Goal: Task Accomplishment & Management: Manage account settings

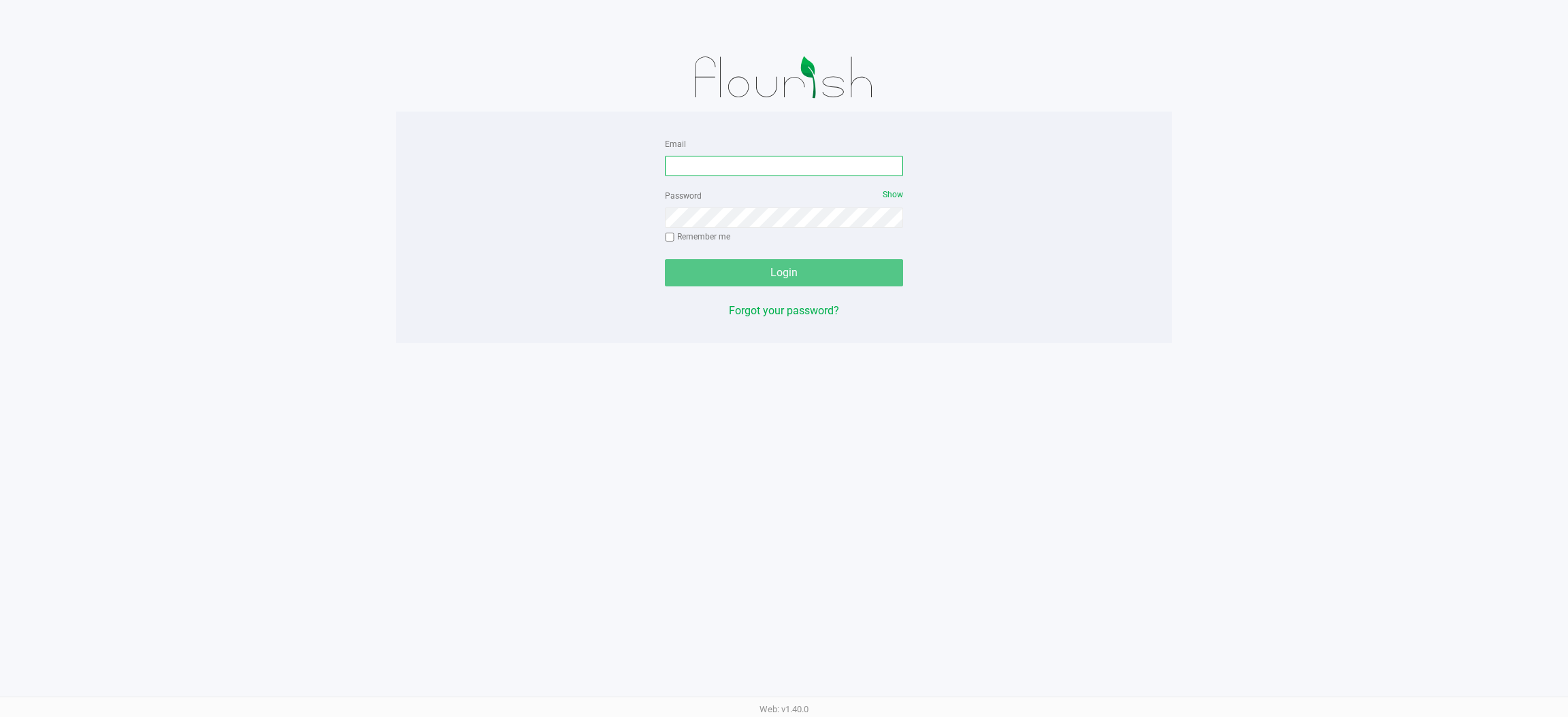
click at [789, 176] on form "Email Password Show Remember me Login" at bounding box center [784, 211] width 238 height 151
drag, startPoint x: 799, startPoint y: 159, endPoint x: 824, endPoint y: 142, distance: 30.2
click at [801, 158] on input "Email" at bounding box center [784, 166] width 238 height 20
click at [667, 231] on div "Password Show Remember me" at bounding box center [784, 218] width 238 height 61
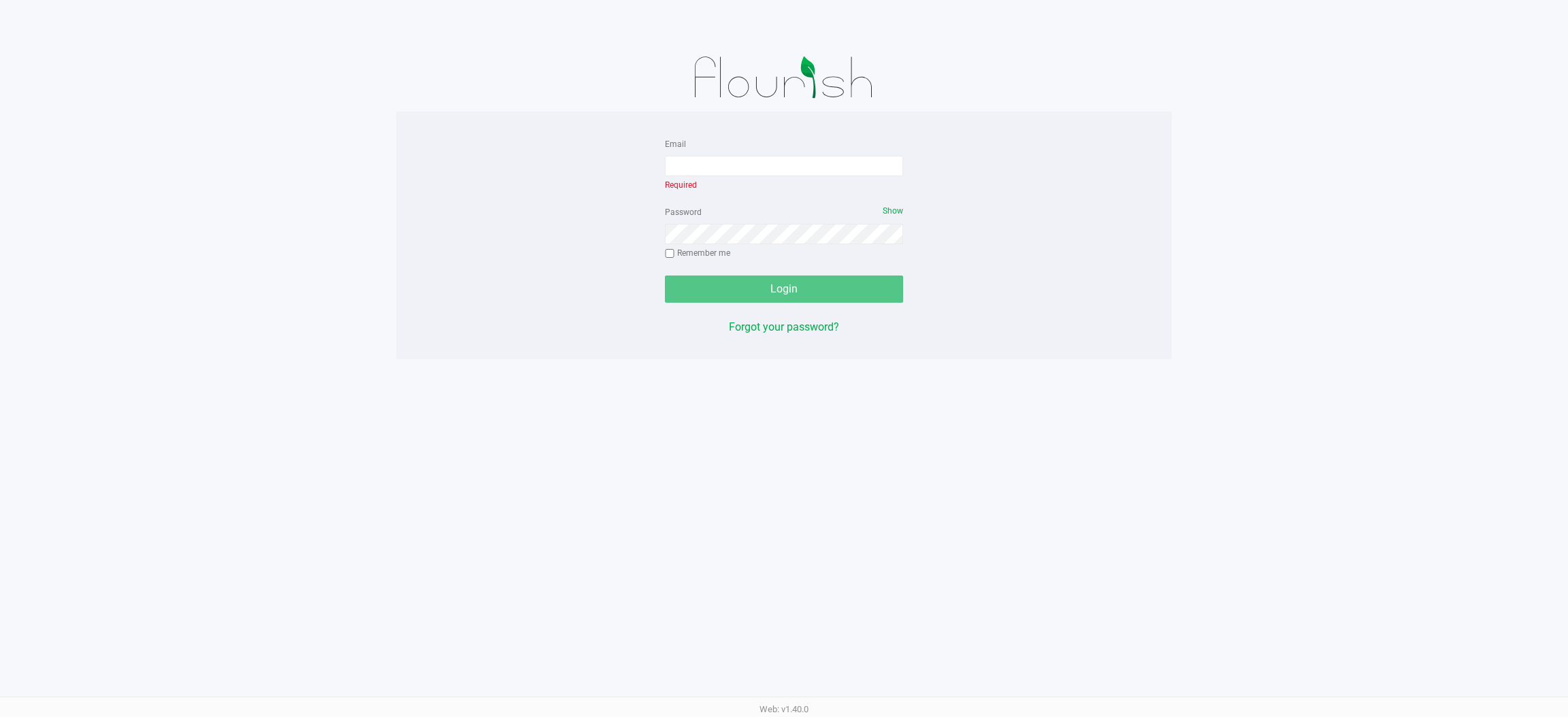
click at [669, 252] on input "Remember me" at bounding box center [669, 253] width 9 height 9
checkbox input "true"
click at [748, 161] on input "Email" at bounding box center [784, 166] width 238 height 20
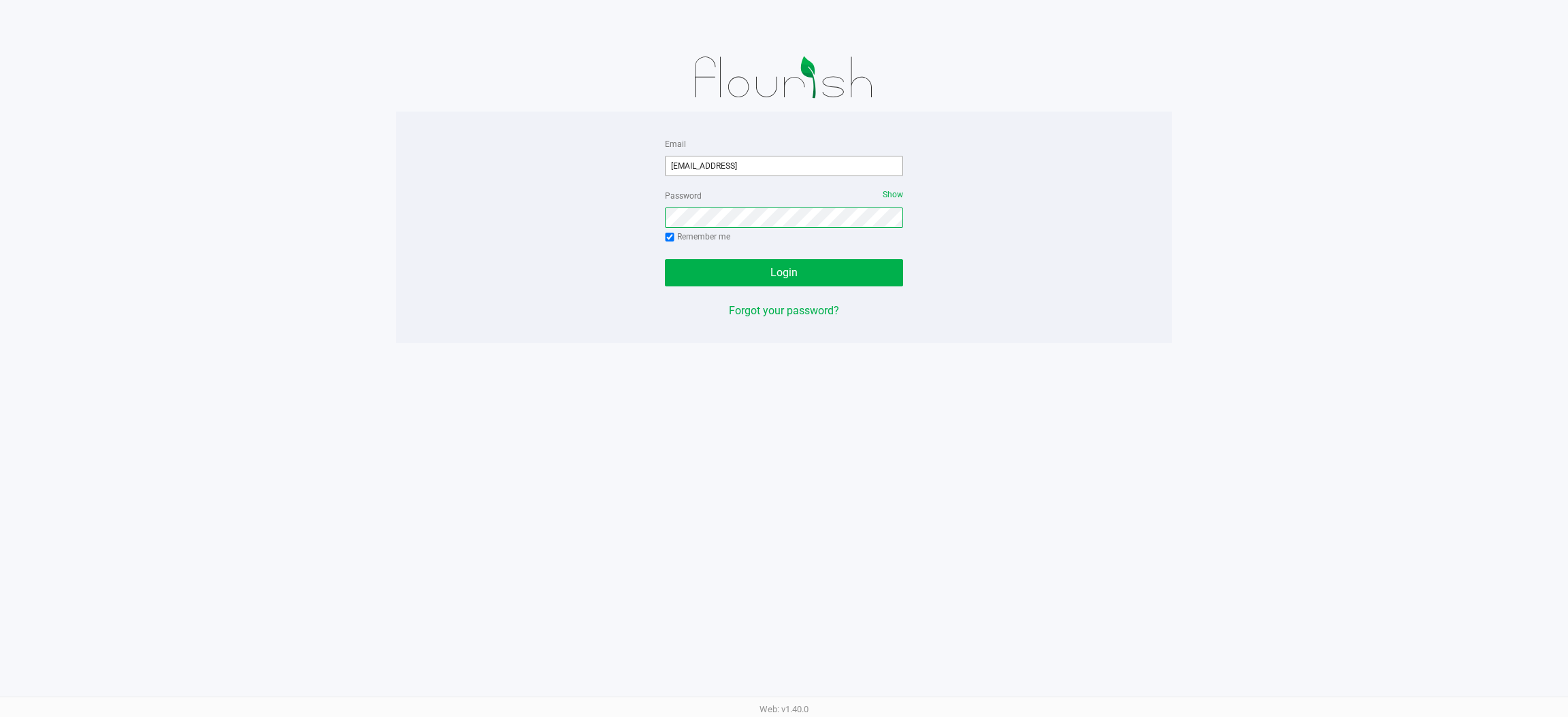
click at [665, 259] on button "Login" at bounding box center [784, 273] width 238 height 28
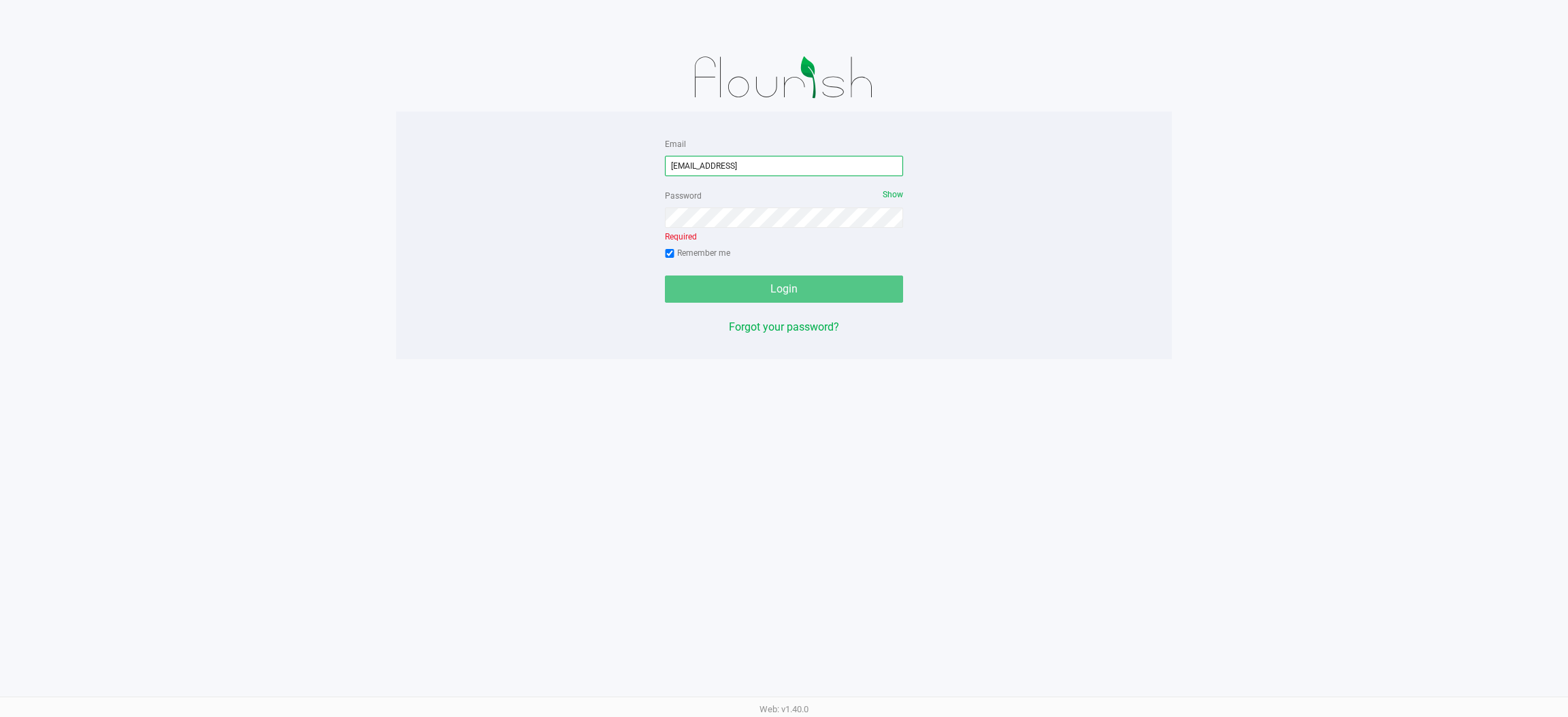
click at [787, 161] on input "jobarnes@netacare.ore" at bounding box center [784, 166] width 238 height 20
type input "jobarnes@netacare.org"
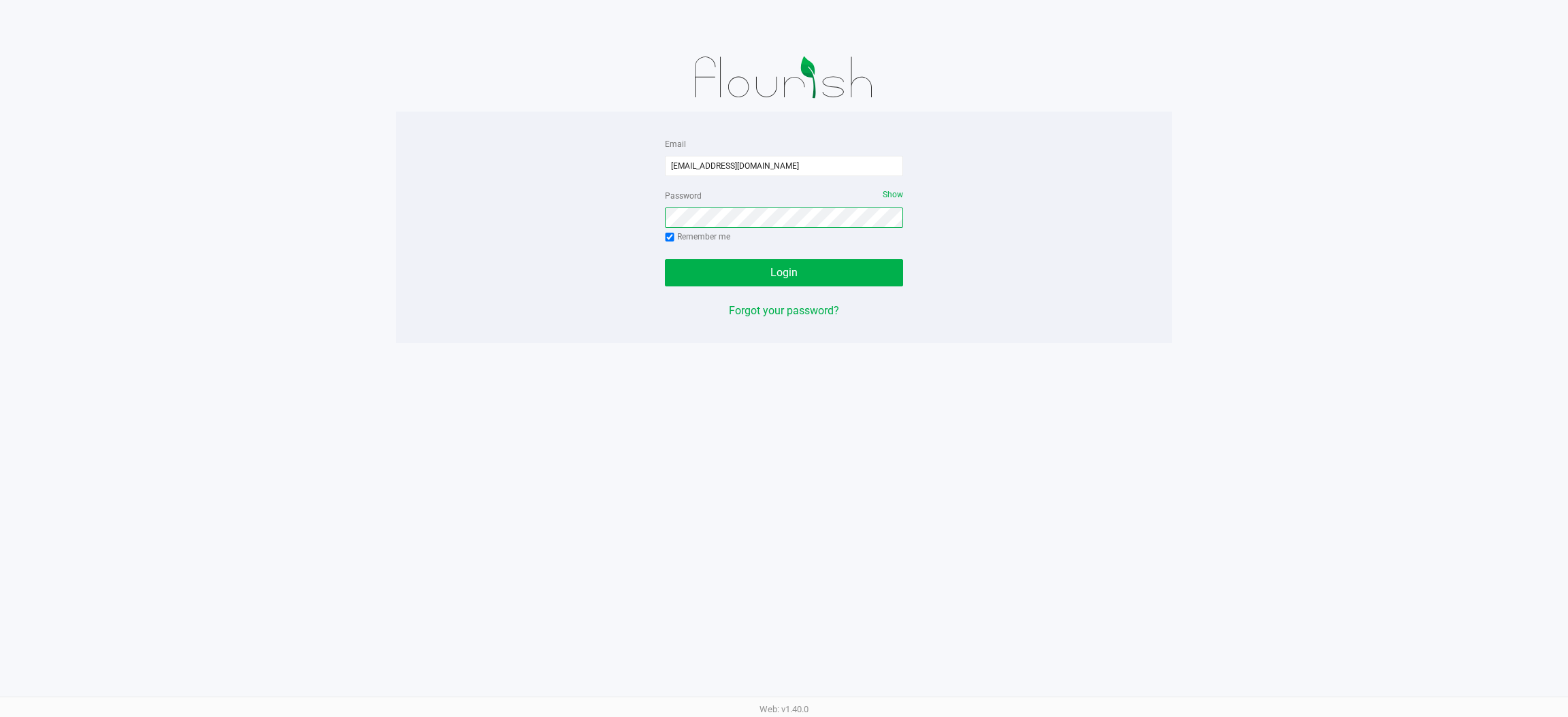
click at [665, 259] on button "Login" at bounding box center [784, 273] width 238 height 28
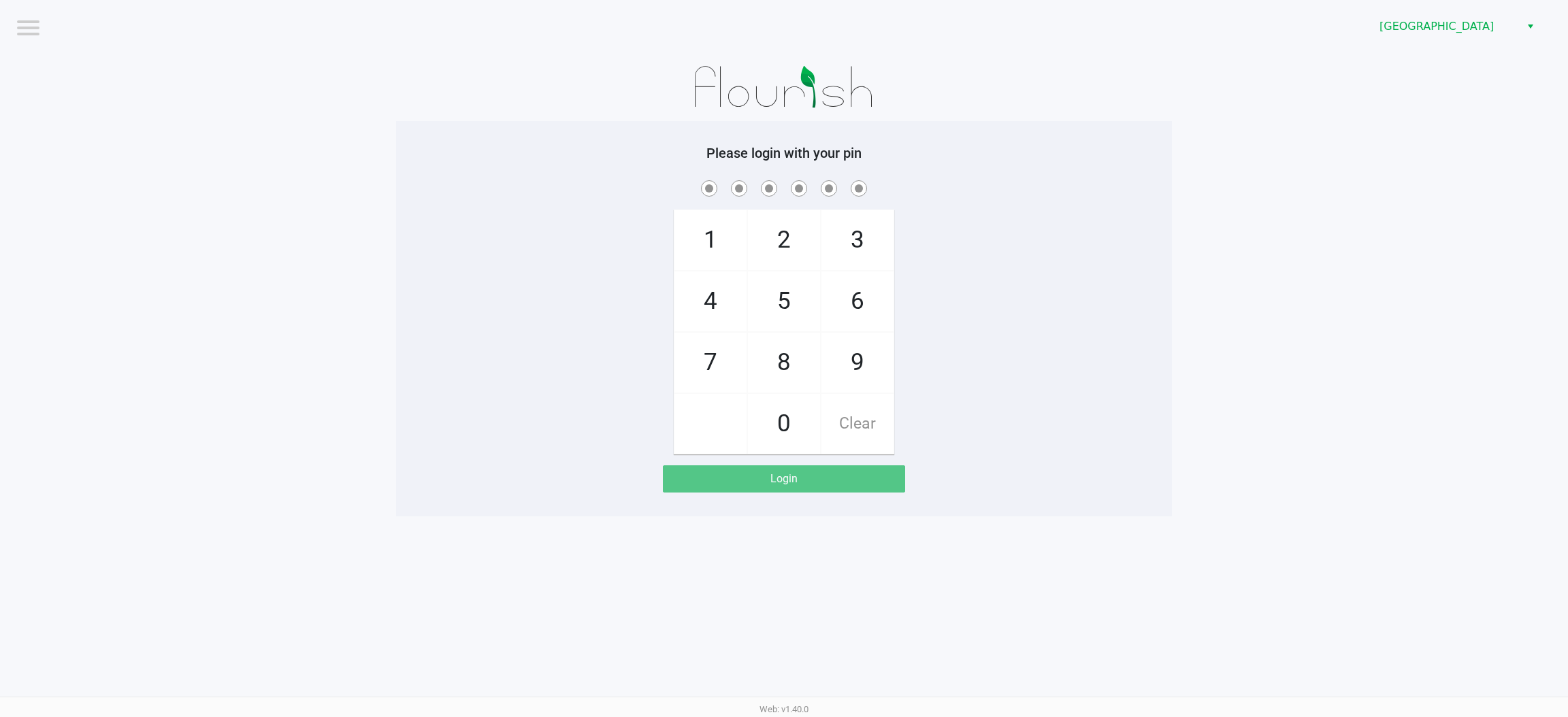
click at [842, 235] on span "3" at bounding box center [857, 240] width 72 height 60
checkbox input "true"
click at [849, 351] on span "9" at bounding box center [857, 362] width 72 height 60
checkbox input "true"
click at [775, 376] on span "8" at bounding box center [784, 362] width 72 height 60
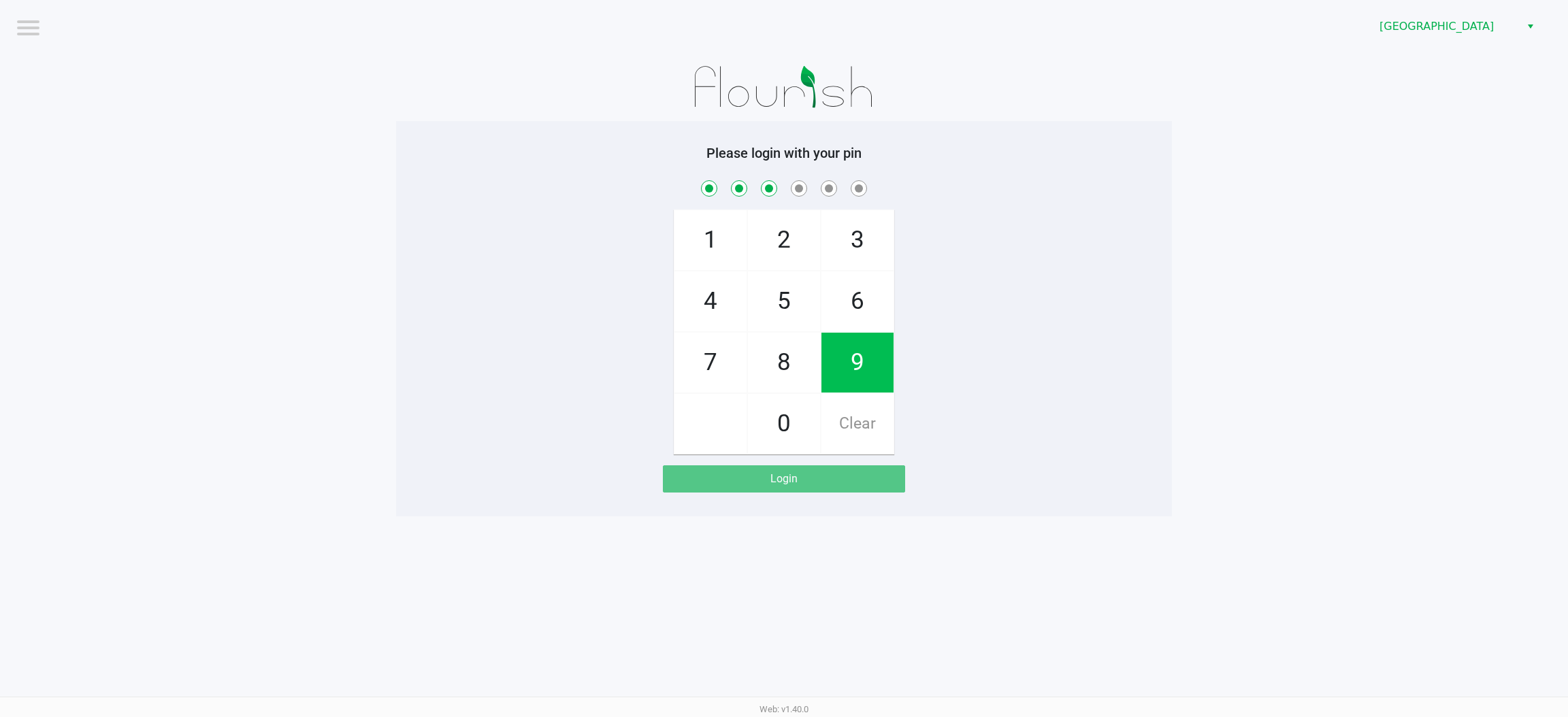
checkbox input "true"
click at [851, 232] on span "3" at bounding box center [857, 240] width 72 height 60
checkbox input "true"
click at [793, 351] on span "8" at bounding box center [784, 362] width 72 height 60
checkbox input "true"
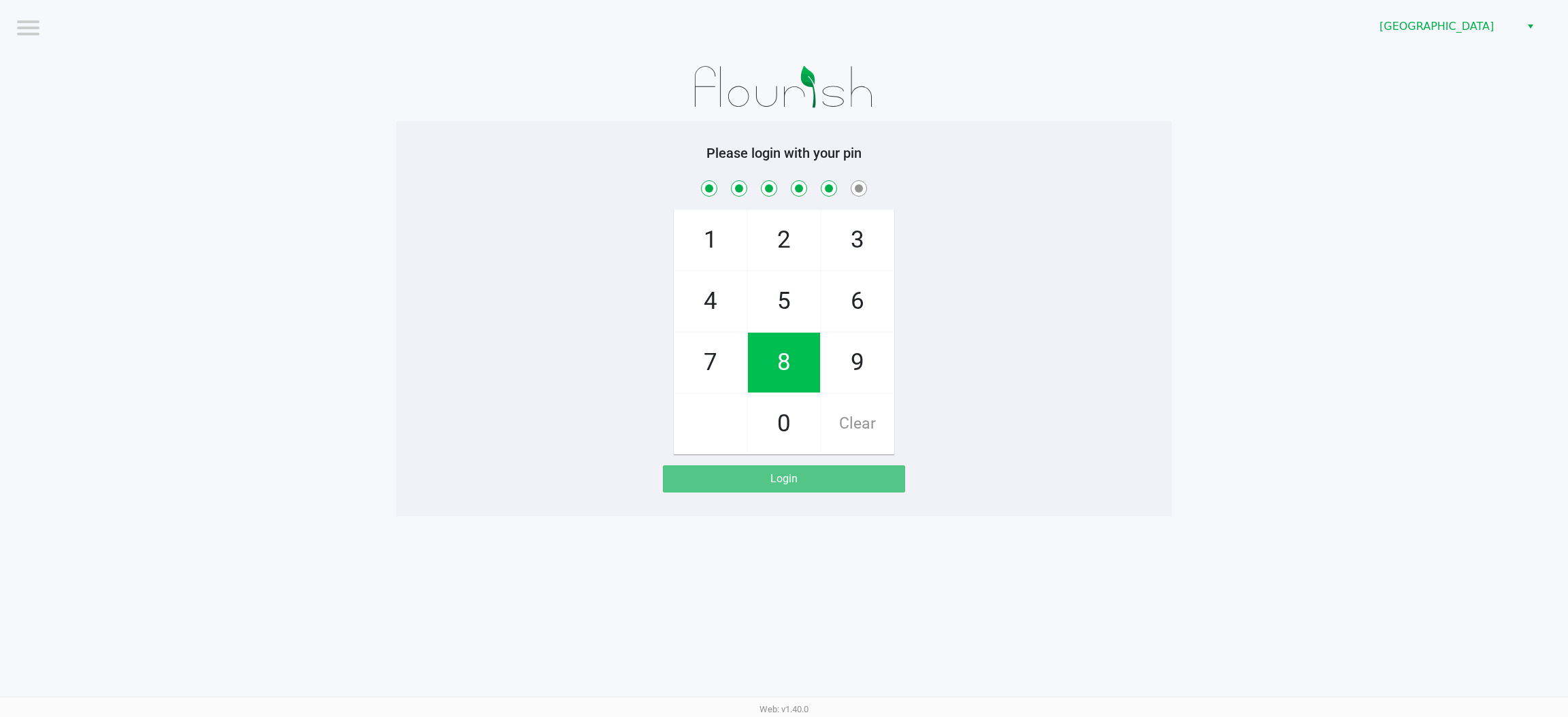
click at [869, 297] on span "6" at bounding box center [857, 301] width 72 height 60
checkbox input "true"
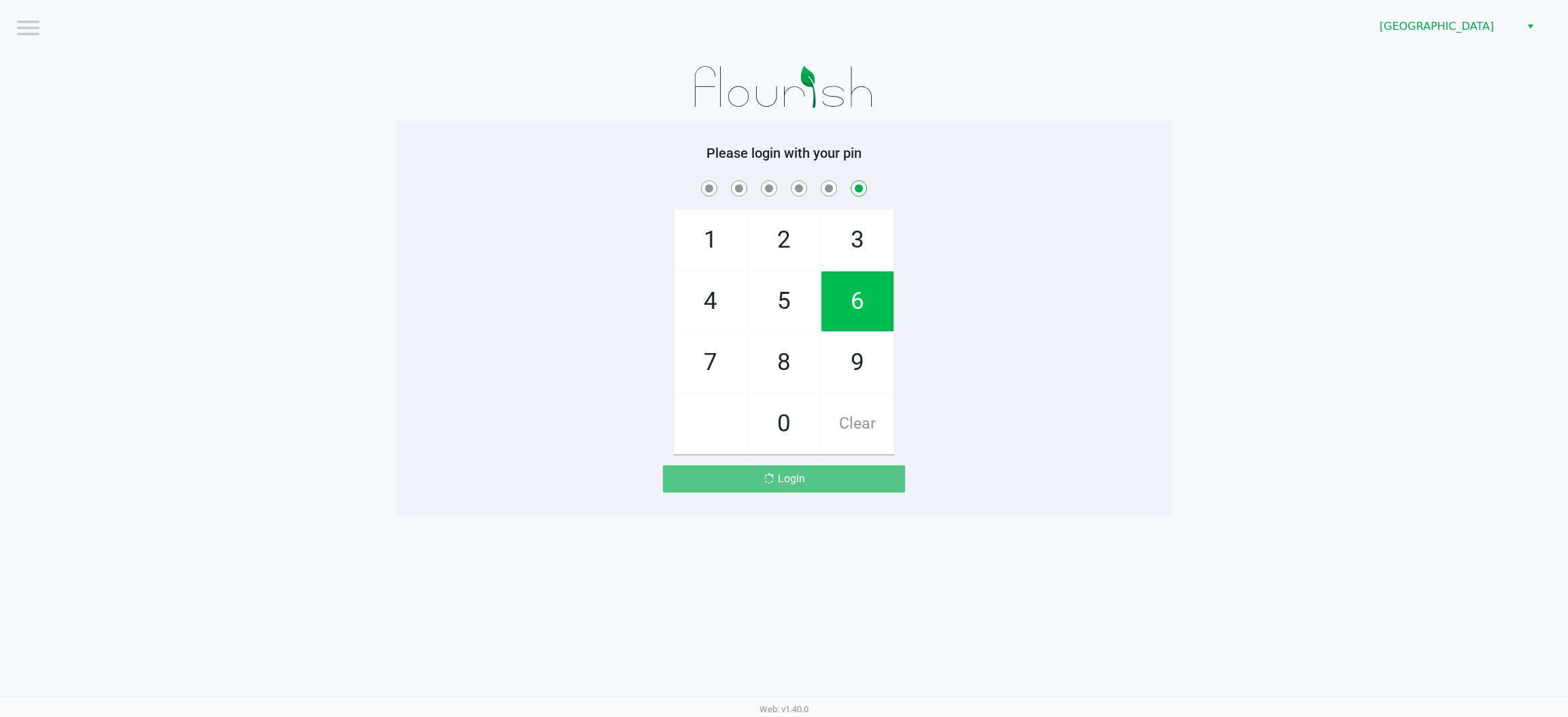
checkbox input "false"
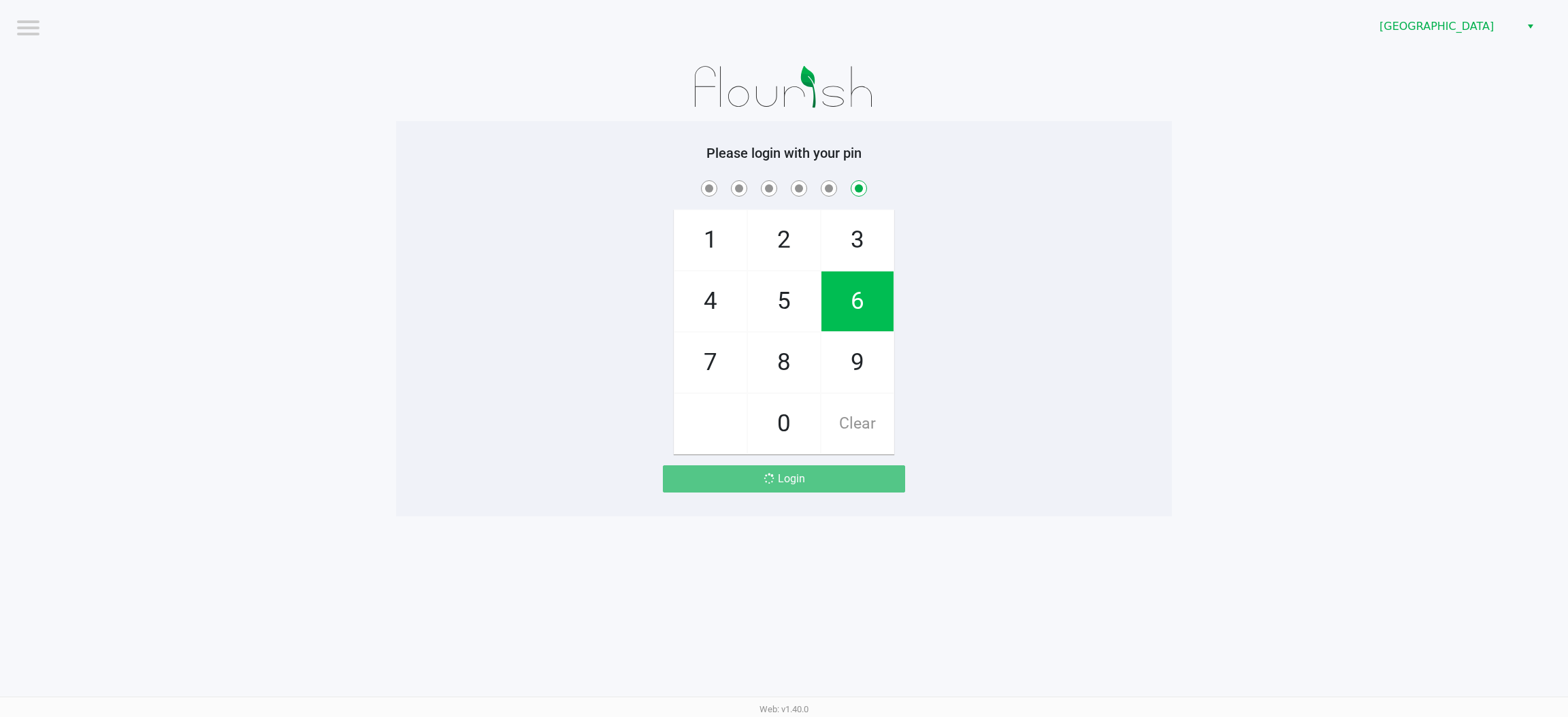
checkbox input "false"
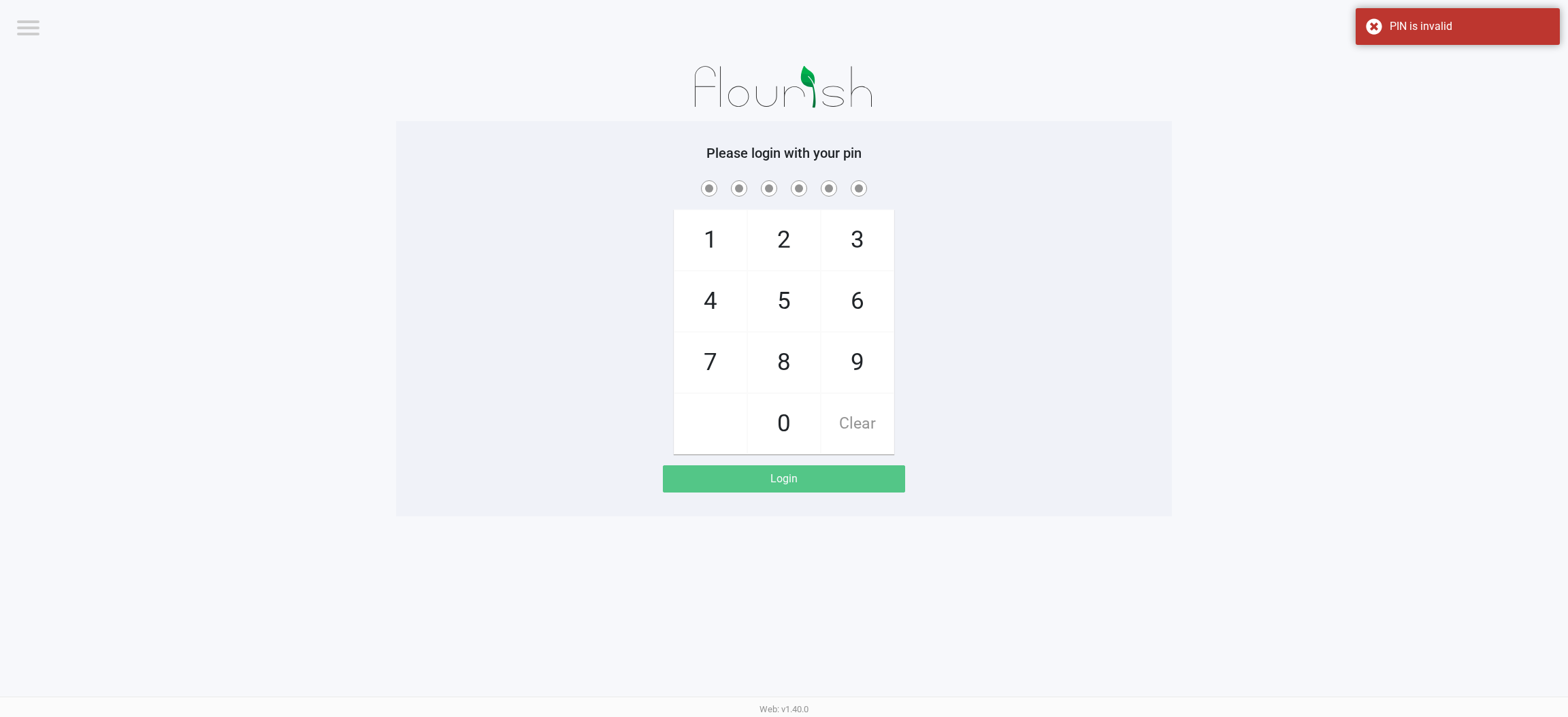
click at [1381, 64] on app-pos-login-wrapper "Logout Palm Coast WC Please login with your pin 1 4 7 2 5 8 0 3 6 9 Clear Login" at bounding box center [784, 258] width 1568 height 516
click at [1390, 38] on div "PIN is invalid" at bounding box center [1457, 27] width 204 height 37
click at [1428, 25] on span "Palm Coast WC" at bounding box center [1445, 27] width 132 height 17
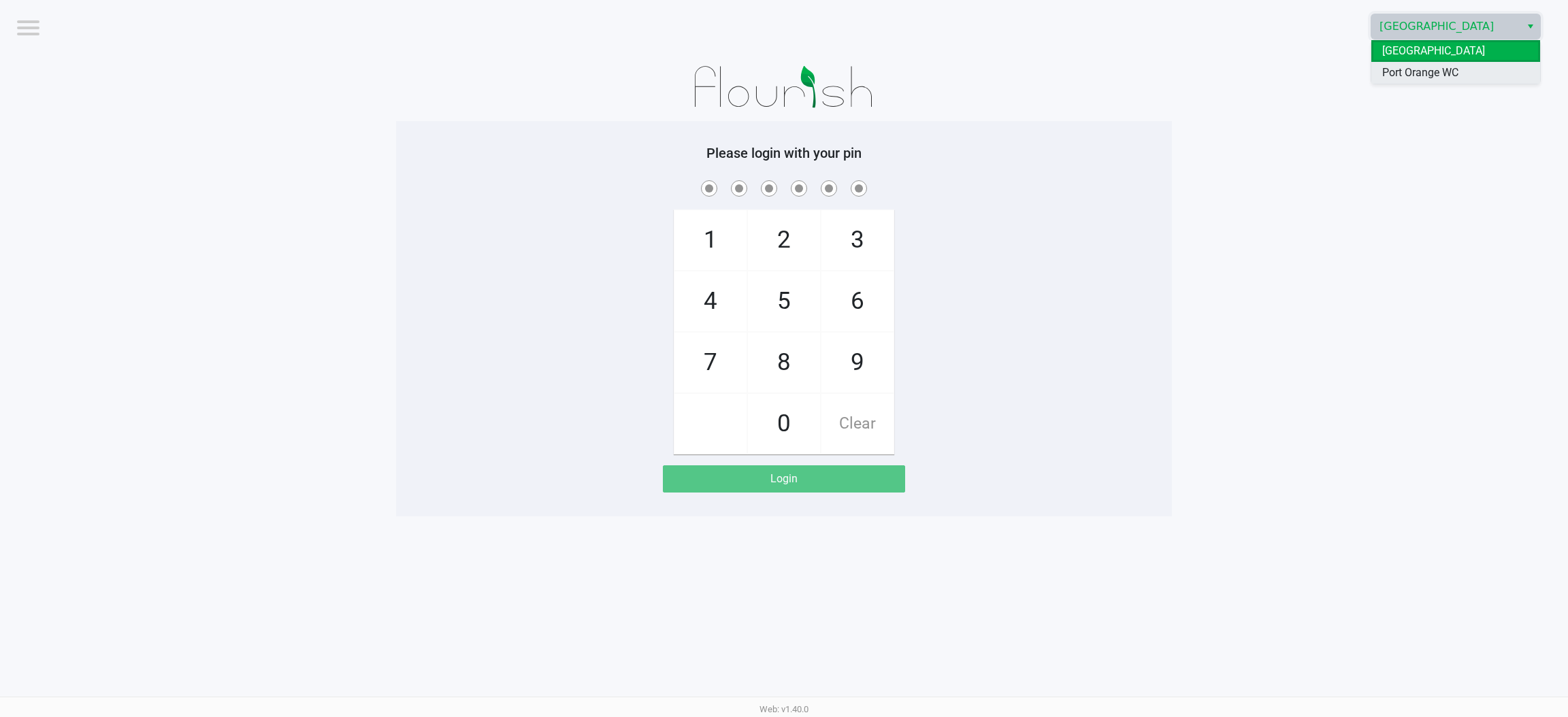
click at [1442, 72] on span "Port Orange WC" at bounding box center [1420, 73] width 76 height 17
click at [878, 242] on span "3" at bounding box center [857, 240] width 72 height 60
checkbox input "true"
click at [858, 366] on span "9" at bounding box center [857, 362] width 72 height 60
checkbox input "true"
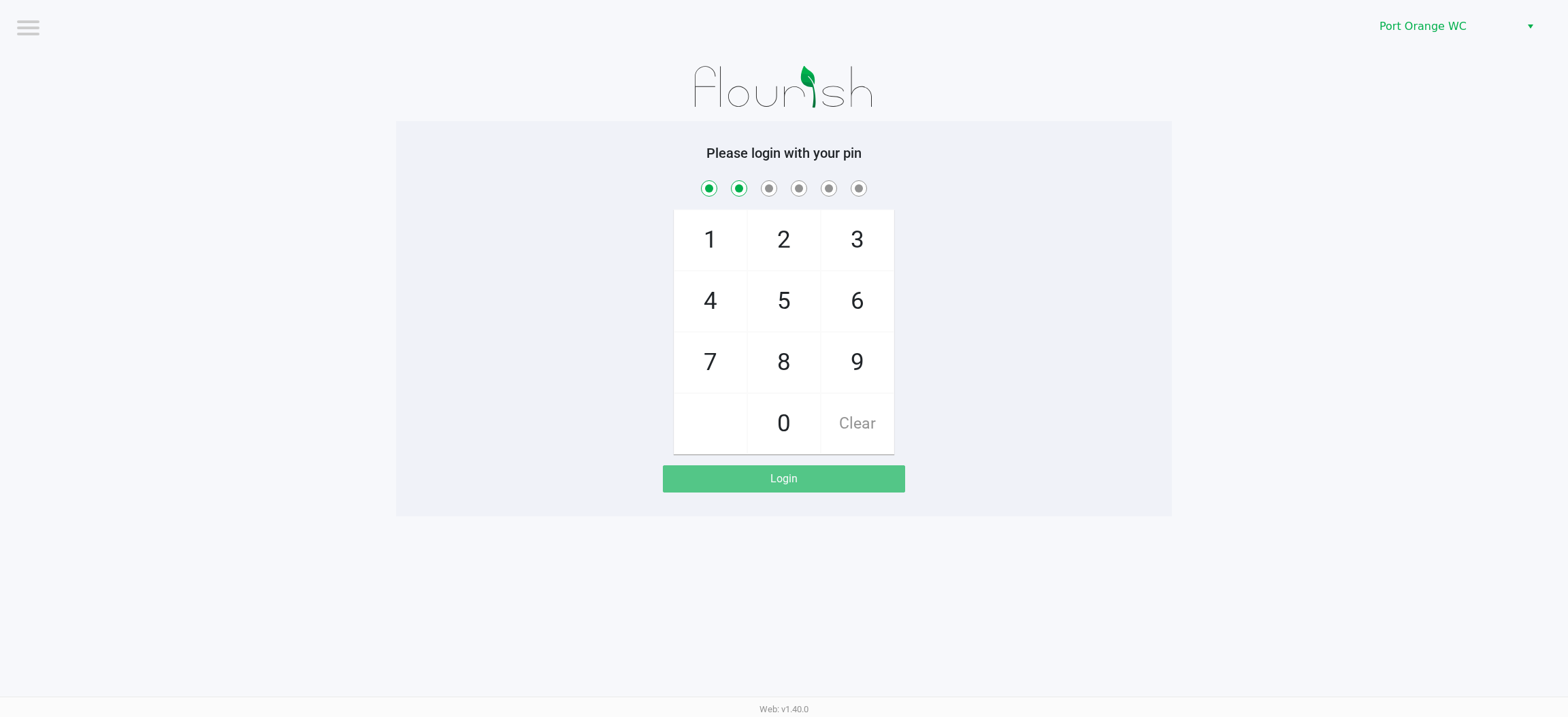
click at [778, 386] on span "8" at bounding box center [784, 362] width 72 height 60
checkbox input "true"
click at [851, 262] on span "3" at bounding box center [857, 240] width 72 height 60
checkbox input "true"
click at [783, 358] on span "8" at bounding box center [784, 362] width 72 height 60
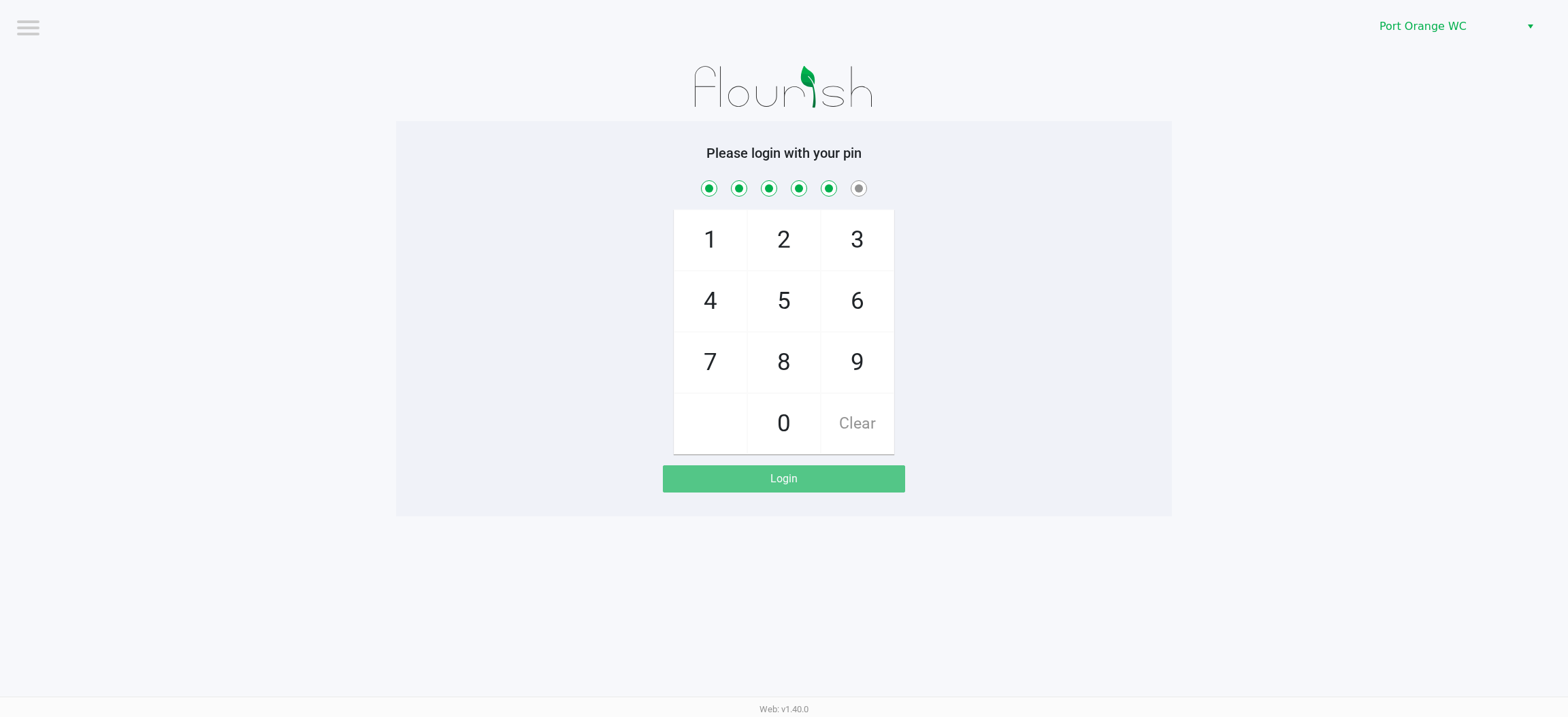
checkbox input "true"
click at [859, 288] on span "6" at bounding box center [857, 301] width 72 height 60
checkbox input "true"
